Goal: Task Accomplishment & Management: Manage account settings

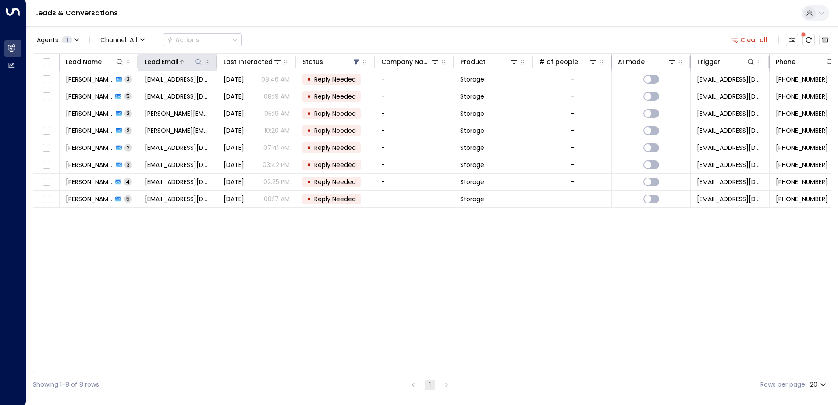
click at [196, 62] on icon at bounding box center [198, 61] width 7 height 7
click at [277, 21] on div "Leads & Conversations" at bounding box center [432, 13] width 812 height 27
click at [756, 39] on button "Clear all" at bounding box center [750, 40] width 44 height 12
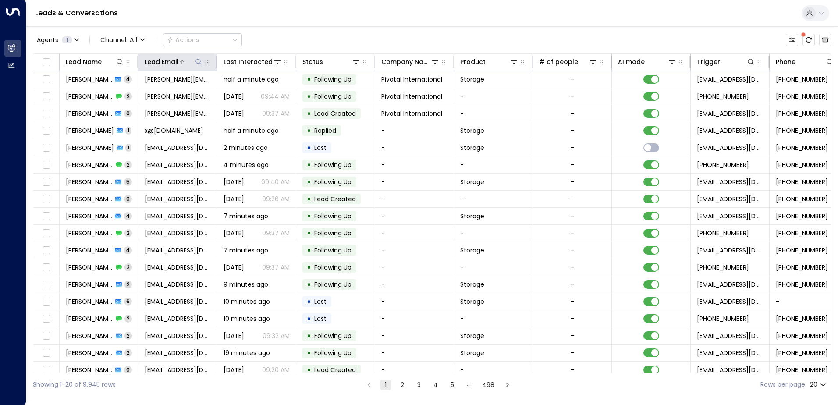
click at [196, 64] on icon at bounding box center [198, 61] width 7 height 7
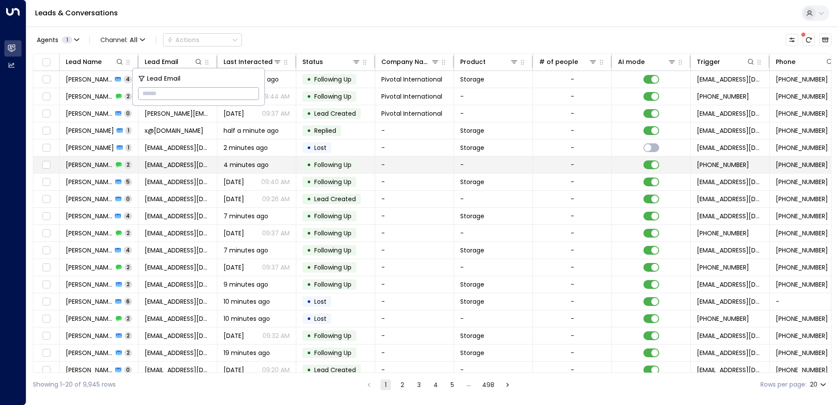
type input "**********"
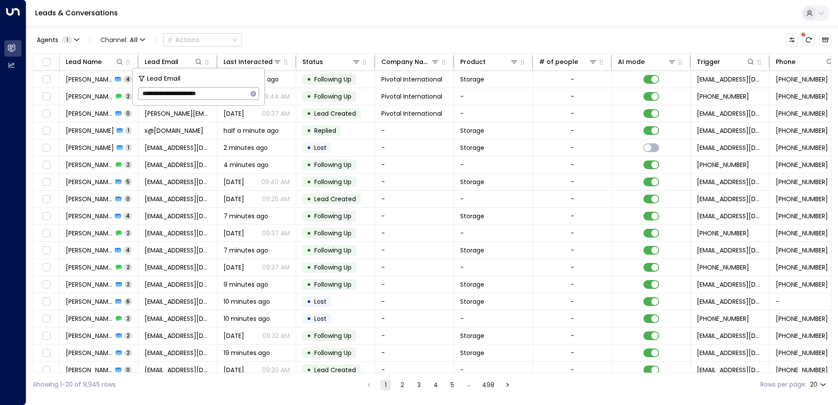
click at [342, 25] on div "Leads & Conversations" at bounding box center [432, 13] width 812 height 27
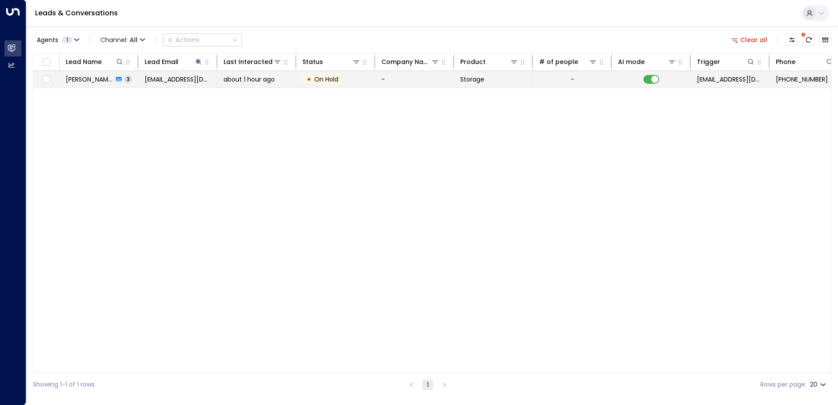
click at [87, 79] on span "[PERSON_NAME]" at bounding box center [89, 79] width 47 height 9
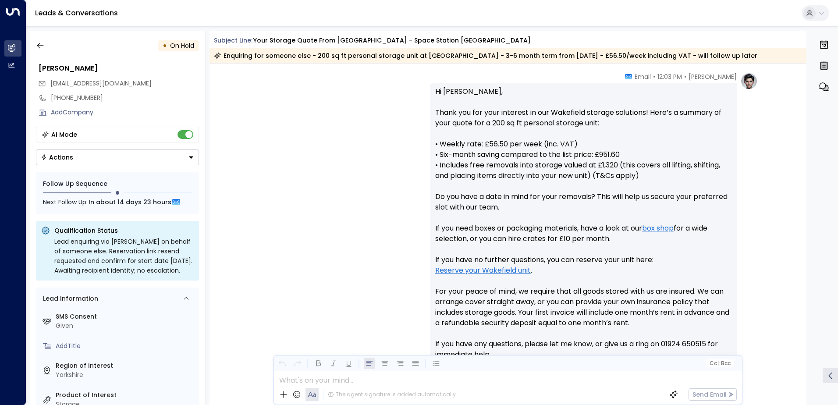
scroll to position [395, 0]
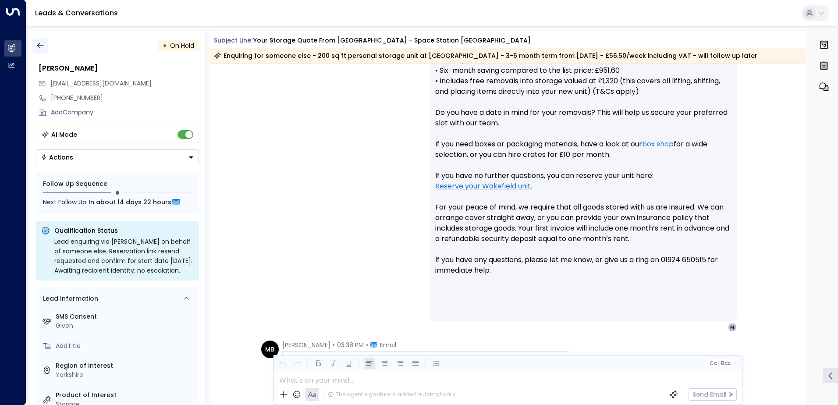
click at [40, 43] on icon "button" at bounding box center [40, 45] width 9 height 9
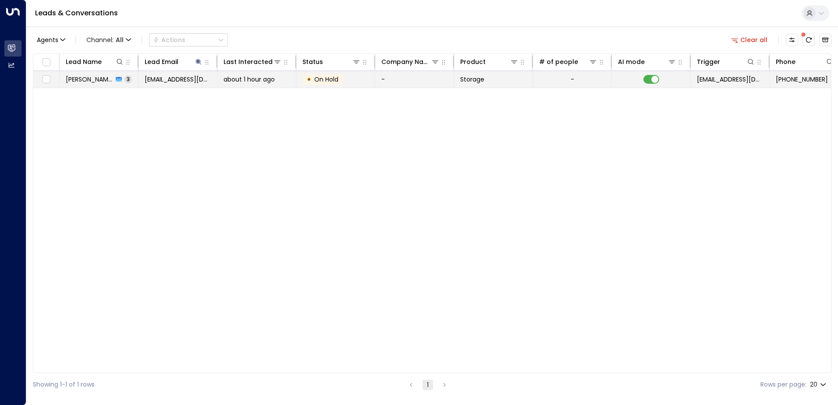
click at [99, 82] on div "[PERSON_NAME] 3" at bounding box center [99, 79] width 66 height 9
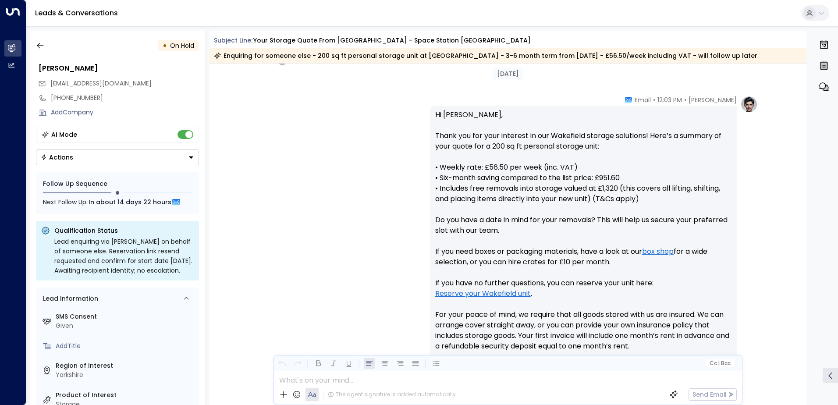
scroll to position [103, 0]
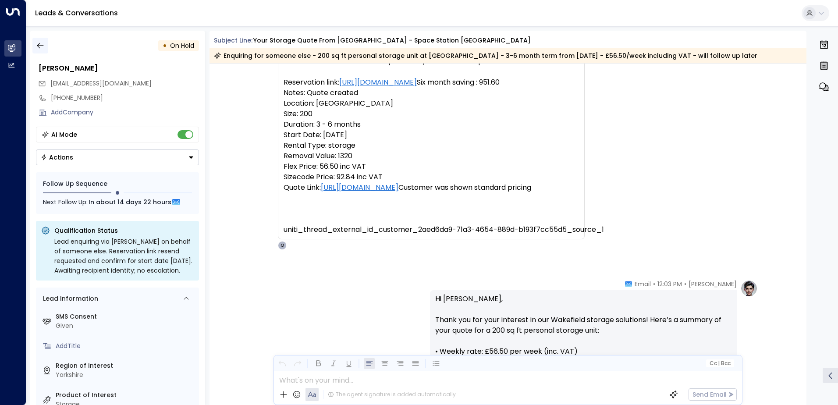
click at [42, 45] on icon "button" at bounding box center [40, 45] width 9 height 9
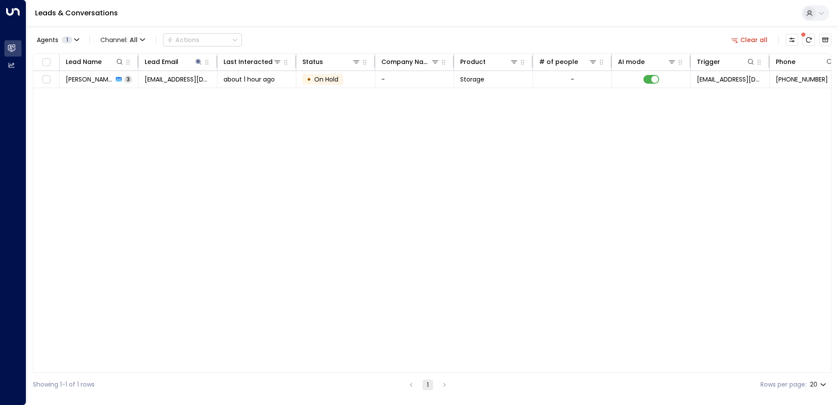
click at [744, 40] on button "Clear all" at bounding box center [750, 40] width 44 height 12
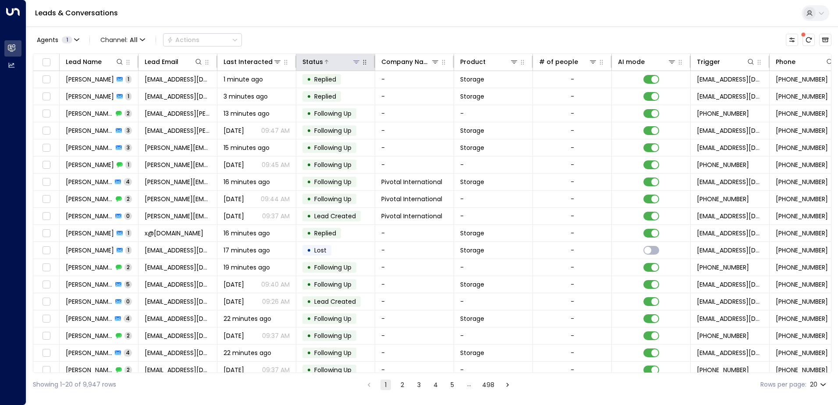
click at [357, 60] on icon at bounding box center [356, 61] width 7 height 7
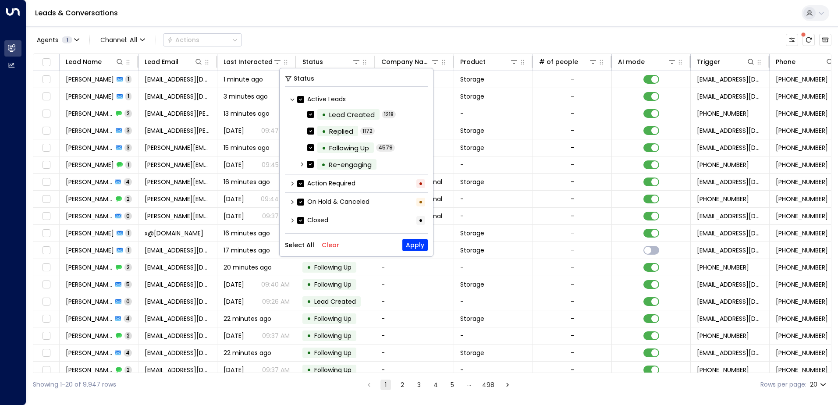
click at [395, 18] on div "Leads & Conversations" at bounding box center [432, 13] width 812 height 27
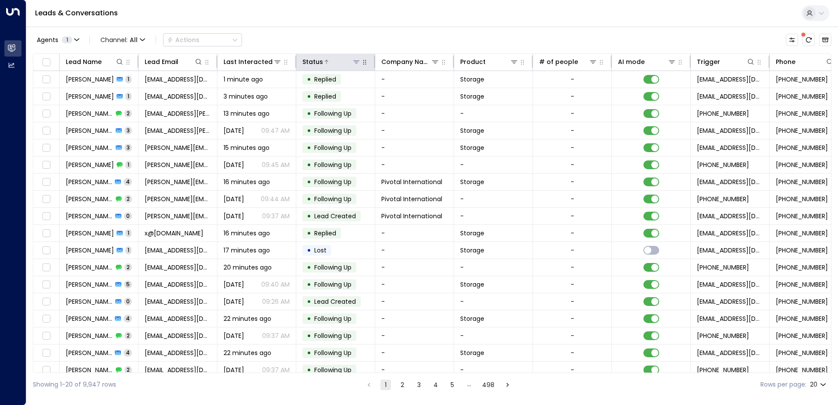
click at [355, 61] on icon at bounding box center [356, 61] width 6 height 3
click at [358, 62] on icon at bounding box center [356, 61] width 6 height 3
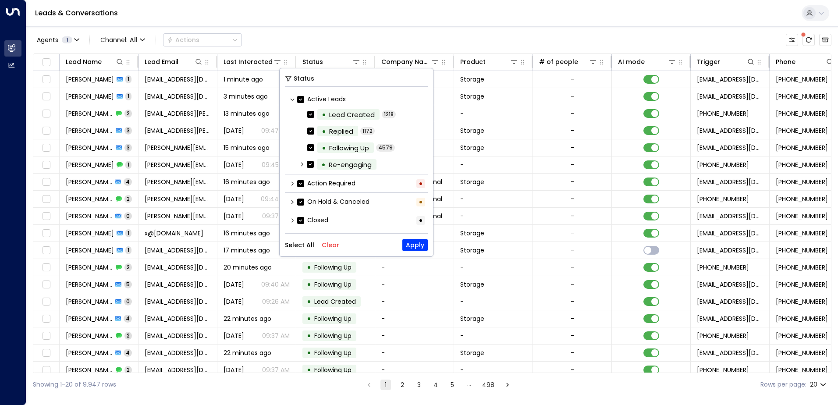
click at [331, 244] on button "Clear" at bounding box center [331, 245] width 18 height 7
click at [415, 247] on button "Apply" at bounding box center [414, 245] width 25 height 12
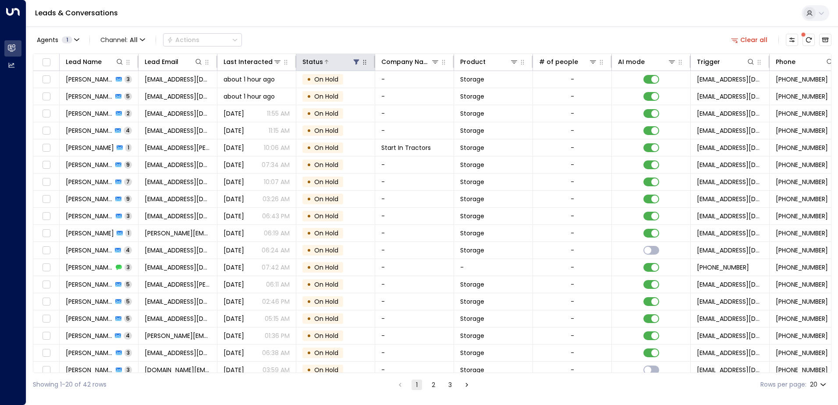
click at [357, 60] on icon at bounding box center [357, 62] width 6 height 5
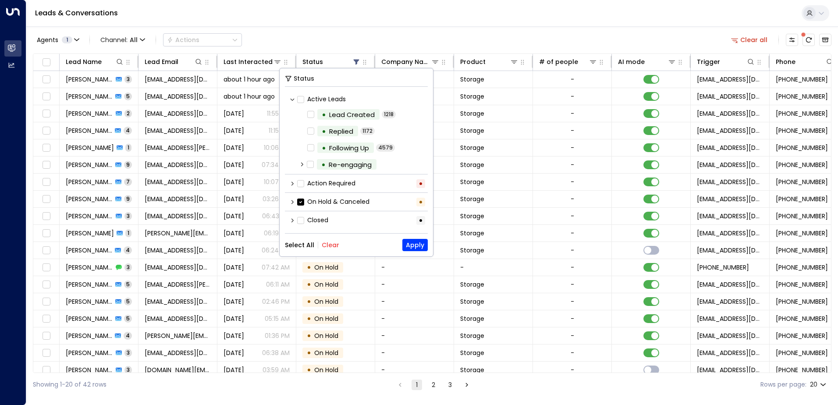
click at [304, 245] on button "Select All" at bounding box center [299, 245] width 29 height 7
click at [326, 245] on button "Clear" at bounding box center [331, 245] width 18 height 7
click at [307, 163] on div "• Re-engaging" at bounding box center [359, 164] width 138 height 16
click at [301, 164] on icon at bounding box center [301, 163] width 5 height 5
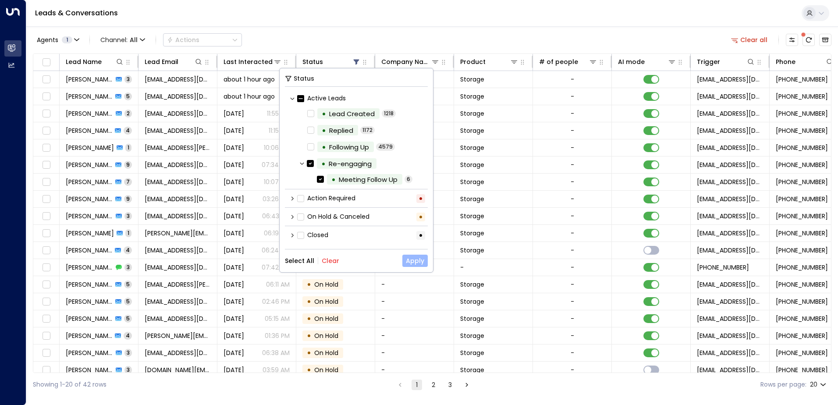
click at [420, 261] on button "Apply" at bounding box center [414, 261] width 25 height 12
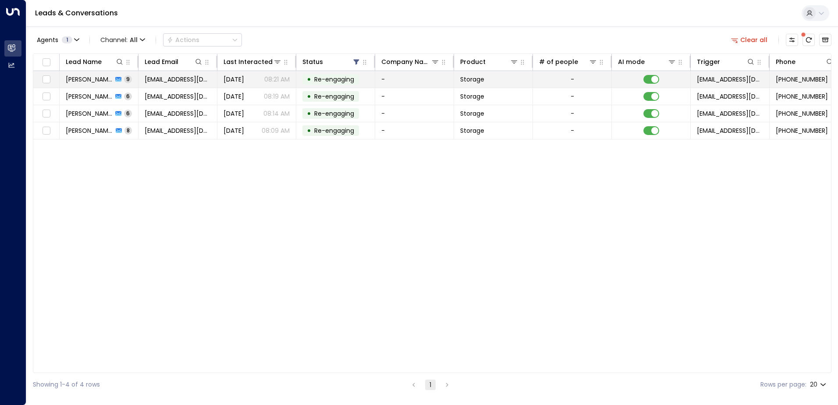
click at [97, 79] on span "[PERSON_NAME]" at bounding box center [89, 79] width 47 height 9
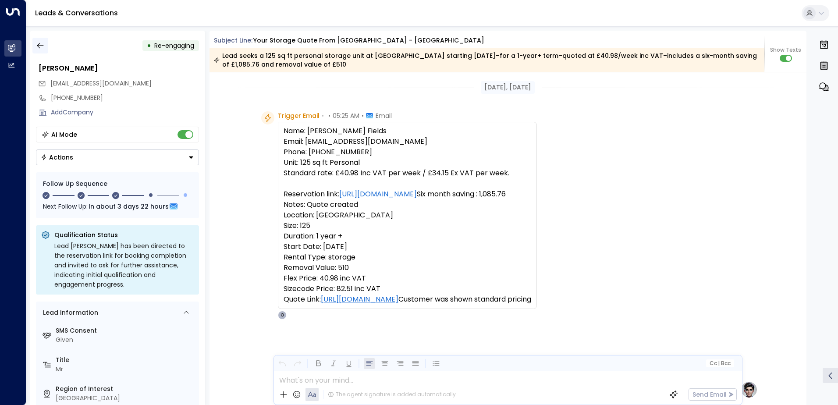
click at [42, 46] on icon "button" at bounding box center [40, 45] width 9 height 9
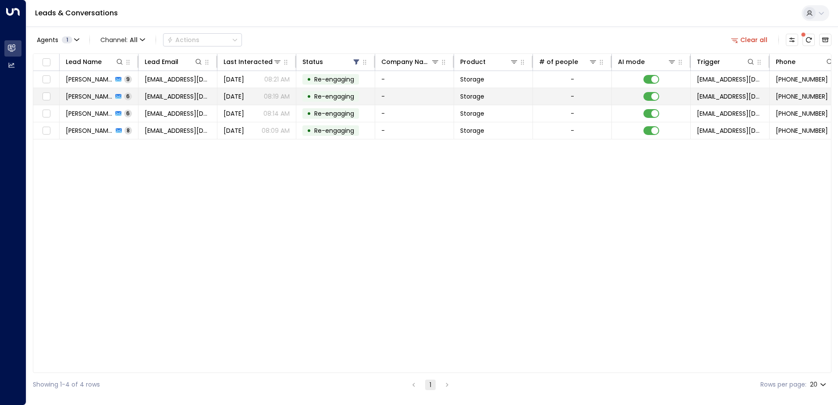
click at [166, 93] on span "[EMAIL_ADDRESS][DOMAIN_NAME]" at bounding box center [178, 96] width 66 height 9
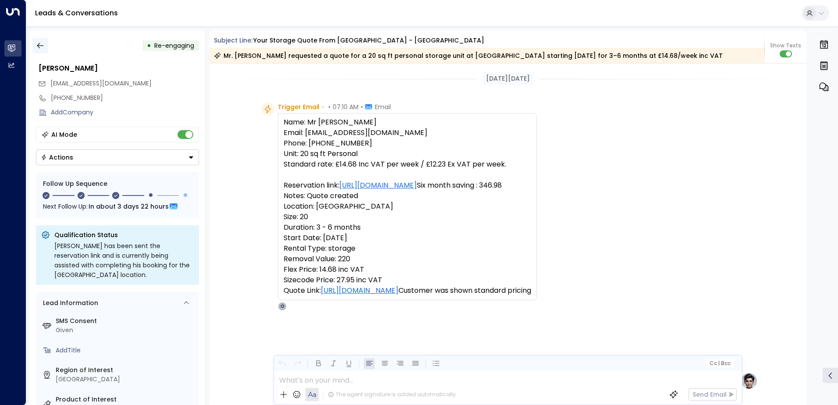
click at [42, 44] on icon "button" at bounding box center [40, 45] width 9 height 9
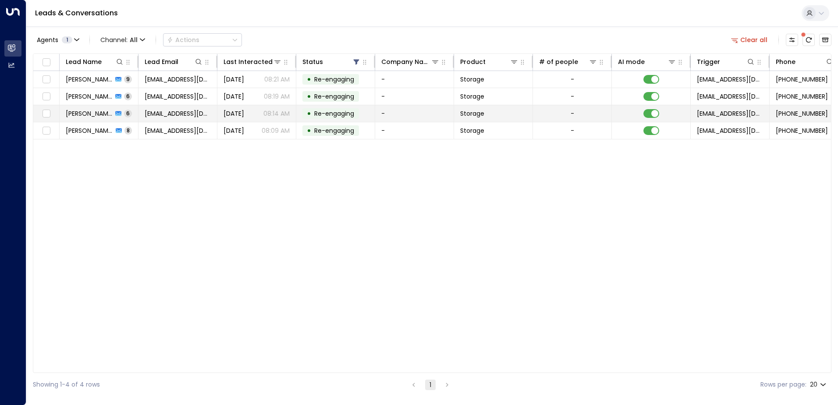
click at [118, 118] on td "[PERSON_NAME] 6" at bounding box center [99, 113] width 79 height 17
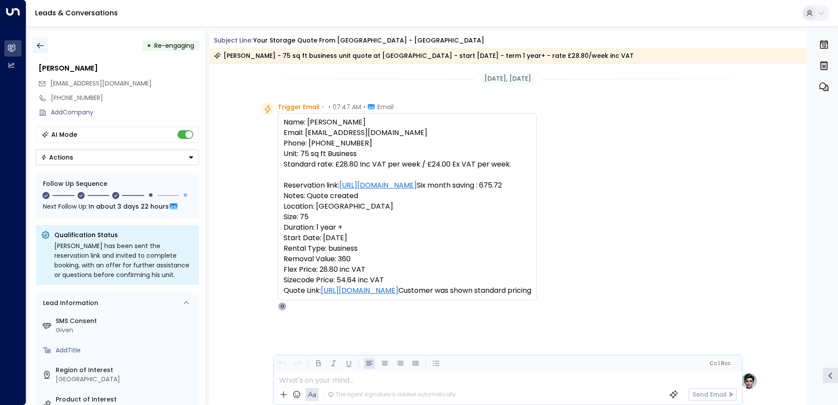
click at [41, 43] on icon "button" at bounding box center [40, 45] width 9 height 9
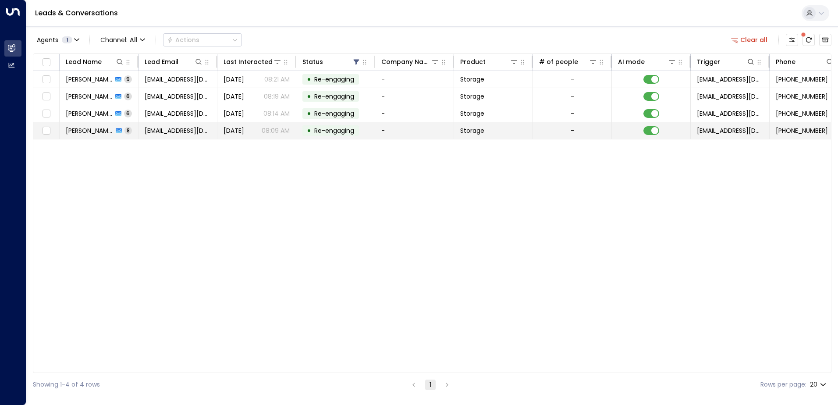
click at [85, 130] on span "[PERSON_NAME]" at bounding box center [89, 130] width 47 height 9
